Goal: Find specific page/section: Find specific page/section

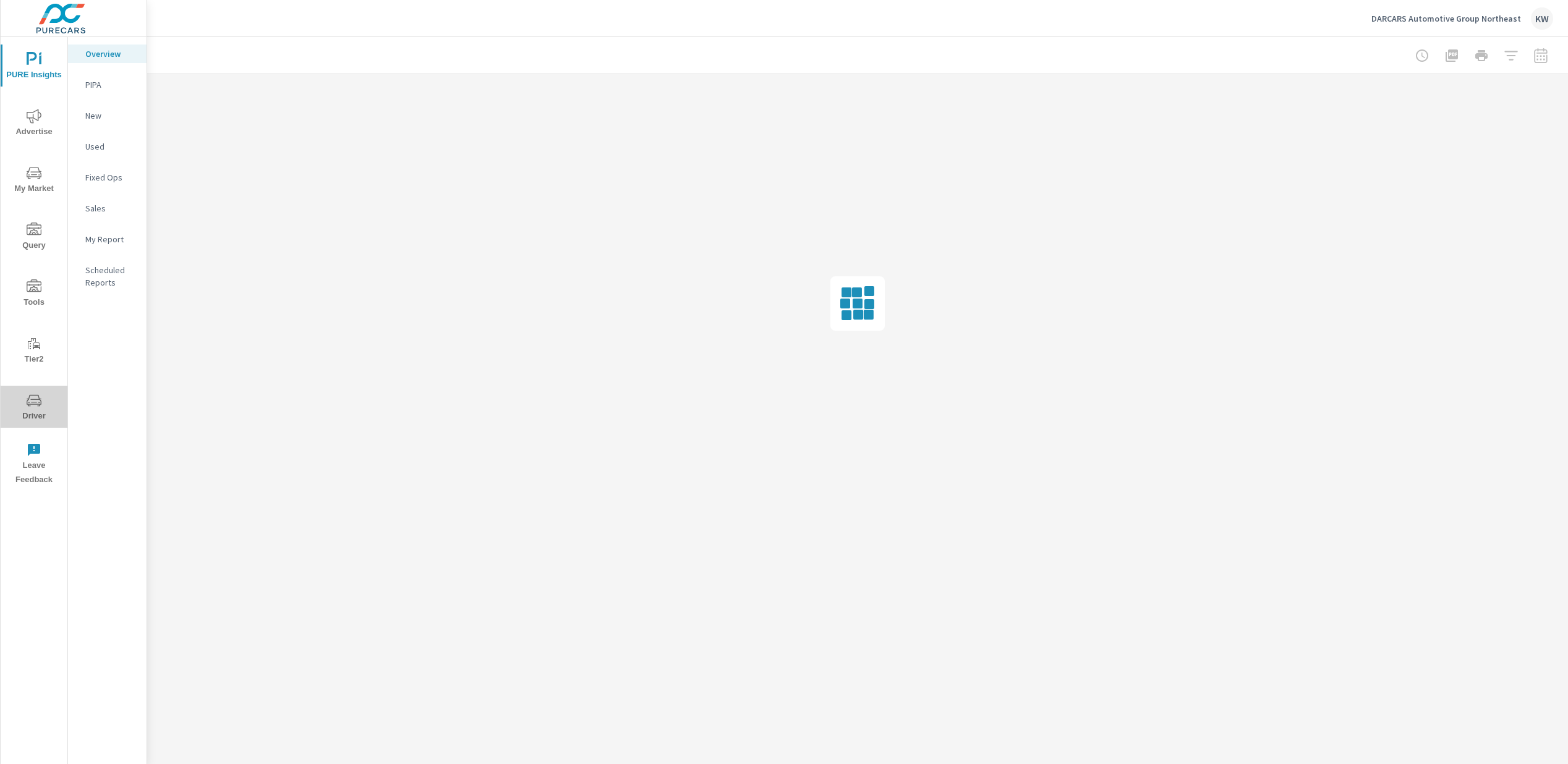
click at [37, 405] on icon "nav menu" at bounding box center [34, 400] width 15 height 11
click at [105, 185] on p "Feed Resolver" at bounding box center [111, 196] width 52 height 25
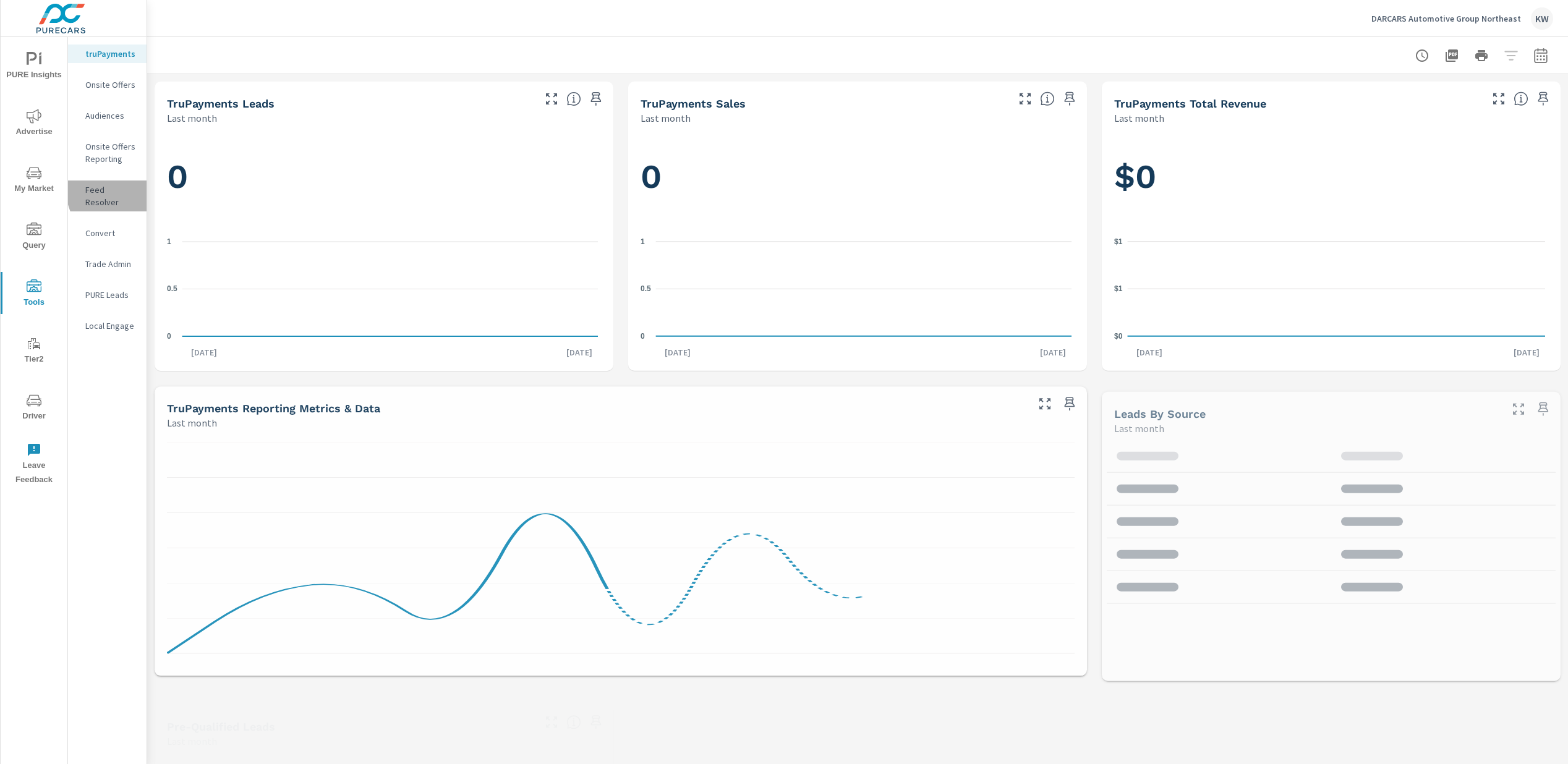
click at [121, 191] on p "Feed Resolver" at bounding box center [111, 196] width 52 height 25
